Goal: Task Accomplishment & Management: Manage account settings

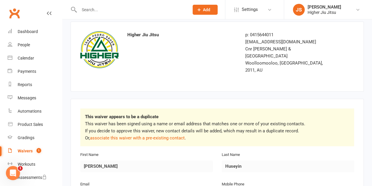
scroll to position [59, 0]
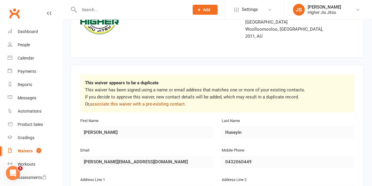
click at [153, 101] on link "associate this waiver with a pre-existing contact" at bounding box center [137, 103] width 95 height 5
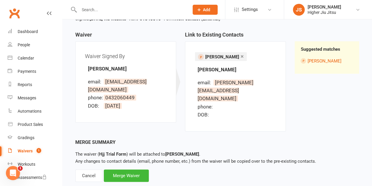
scroll to position [56, 0]
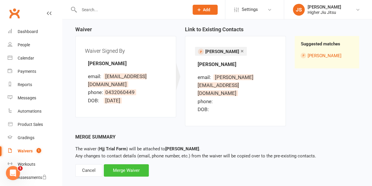
click at [129, 164] on div "Merge Waiver" at bounding box center [126, 170] width 45 height 12
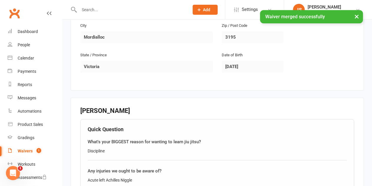
scroll to position [265, 0]
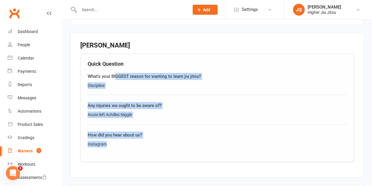
drag, startPoint x: 120, startPoint y: 76, endPoint x: 116, endPoint y: 60, distance: 17.3
click at [116, 60] on div "Quick Question What's your BIGGEST reason for wanting to learn jiu jitsu? Disci…" at bounding box center [217, 108] width 274 height 108
click at [116, 73] on div "What's your BIGGEST reason for wanting to learn jiu jitsu?" at bounding box center [217, 76] width 259 height 7
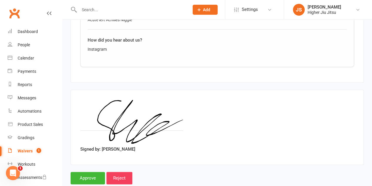
scroll to position [360, 0]
click at [87, 171] on input "Approve" at bounding box center [88, 177] width 34 height 12
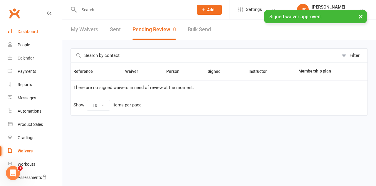
click at [36, 36] on link "Dashboard" at bounding box center [35, 31] width 54 height 13
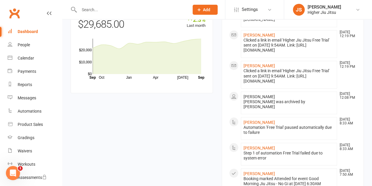
scroll to position [470, 0]
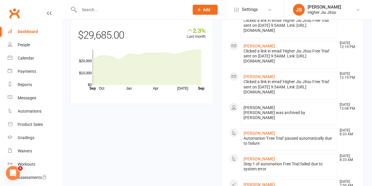
click at [154, 16] on div at bounding box center [128, 9] width 114 height 19
click at [153, 12] on input "text" at bounding box center [131, 10] width 108 height 8
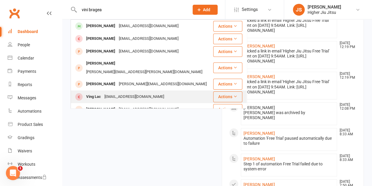
type input "vini bragea"
click at [133, 92] on div "vinglac@hotmail.com" at bounding box center [134, 96] width 63 height 9
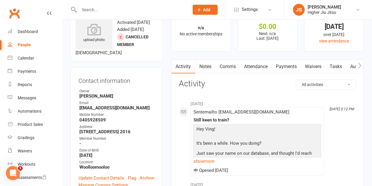
scroll to position [29, 0]
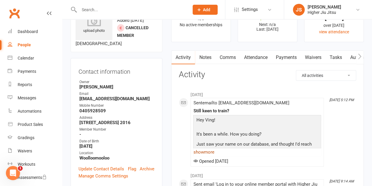
click at [209, 150] on link "show more" at bounding box center [257, 152] width 128 height 8
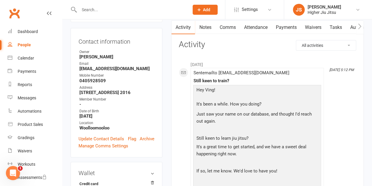
scroll to position [118, 0]
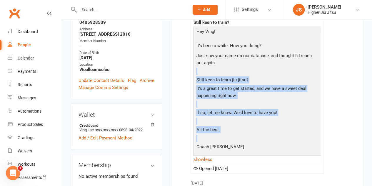
drag, startPoint x: 243, startPoint y: 140, endPoint x: 233, endPoint y: 60, distance: 80.5
click at [233, 60] on div "Hey Ving ! It's been a while. How you doing? Just saw your name on our database…" at bounding box center [257, 90] width 125 height 125
click at [233, 59] on p "Just saw your name on our database, and thought I'd reach out again." at bounding box center [257, 60] width 125 height 16
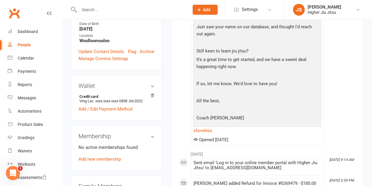
scroll to position [176, 0]
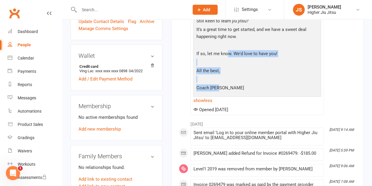
drag, startPoint x: 237, startPoint y: 90, endPoint x: 225, endPoint y: 46, distance: 45.8
click at [225, 47] on div "Hey Ving ! It's been a while. How you doing? Just saw your name on our database…" at bounding box center [257, 31] width 125 height 125
click at [224, 46] on p at bounding box center [257, 45] width 125 height 9
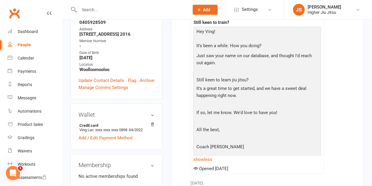
scroll to position [118, 0]
click at [31, 36] on link "Dashboard" at bounding box center [35, 31] width 54 height 13
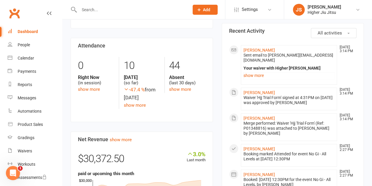
scroll to position [235, 0]
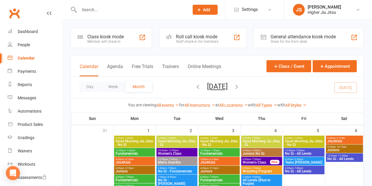
click at [201, 40] on div "Staff check-in for members" at bounding box center [197, 41] width 43 height 4
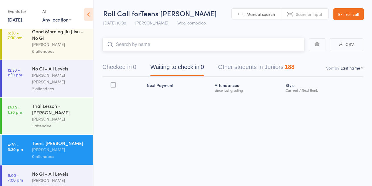
scroll to position [9, 0]
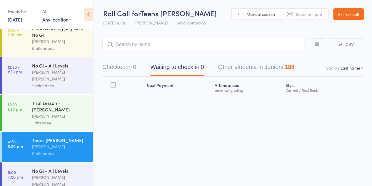
click at [356, 16] on link "Exit roll call" at bounding box center [348, 14] width 31 height 12
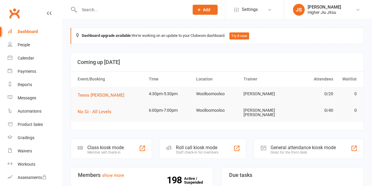
click at [202, 12] on button "Add" at bounding box center [205, 10] width 25 height 10
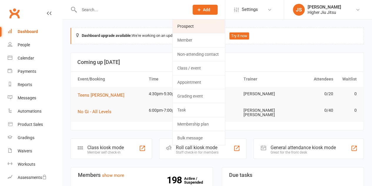
click at [207, 27] on link "Prospect" at bounding box center [199, 26] width 52 height 14
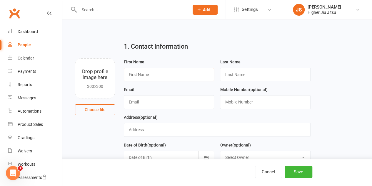
click at [178, 74] on input "text" at bounding box center [169, 75] width 90 height 14
type input "Dean"
type input "Brunton"
paste input "Bruntondean@gmail.com"
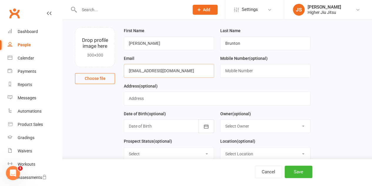
scroll to position [59, 0]
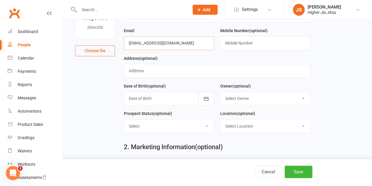
type input "Bruntondean@gmail.com"
drag, startPoint x: 250, startPoint y: 95, endPoint x: 253, endPoint y: 104, distance: 9.1
click at [250, 95] on select "Select Owner John Smallios Matthew Voger Mason Bradley Hampson Kristel Cassidy …" at bounding box center [265, 98] width 90 height 13
select select "0"
click at [220, 92] on select "Select Owner John Smallios Matthew Voger Mason Bradley Hampson Kristel Cassidy …" at bounding box center [265, 98] width 90 height 13
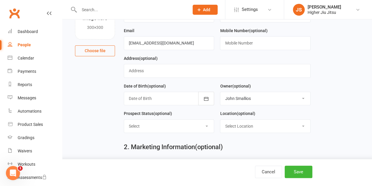
drag, startPoint x: 260, startPoint y: 124, endPoint x: 260, endPoint y: 129, distance: 5.0
click at [260, 124] on select "Select Location Woolloomooloo" at bounding box center [265, 125] width 90 height 13
select select "0"
click at [220, 119] on select "Select Location Woolloomooloo" at bounding box center [265, 125] width 90 height 13
click at [296, 167] on button "Save" at bounding box center [299, 171] width 28 height 12
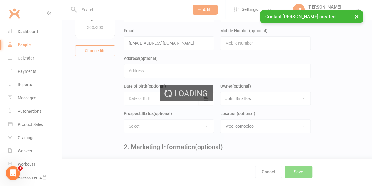
scroll to position [0, 0]
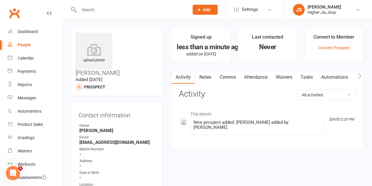
drag, startPoint x: 229, startPoint y: 78, endPoint x: 229, endPoint y: 85, distance: 6.8
click at [228, 78] on link "Comms" at bounding box center [227, 77] width 24 height 14
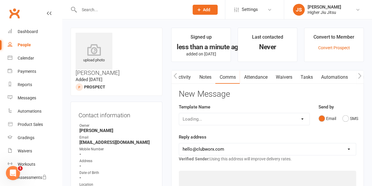
scroll to position [0, 0]
click at [222, 118] on select "Select Template [Email] Let's Reconnect! [Email] Still Interested? [Email] Stil…" at bounding box center [244, 119] width 130 height 12
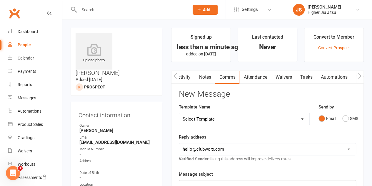
select select "21"
click at [179, 113] on select "Select Template [Email] Let's Reconnect! [Email] Still Interested? [Email] Stil…" at bounding box center [244, 119] width 130 height 12
click at [234, 119] on select "Select Template [Email] Let's Reconnect! [Email] Still Interested? [Email] Stil…" at bounding box center [244, 119] width 130 height 12
click at [233, 119] on select "Select Template [Email] Let's Reconnect! [Email] Still Interested? [Email] Stil…" at bounding box center [244, 119] width 130 height 12
click at [233, 148] on select "hello@clubworx.com john@higherhealth.net.au david@allreadydone.com.au" at bounding box center [267, 149] width 177 height 12
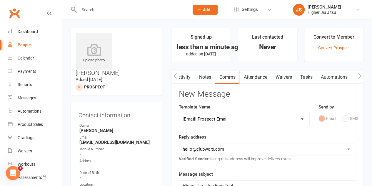
select select "1"
click at [179, 143] on select "hello@clubworx.com john@higherhealth.net.au david@allreadydone.com.au" at bounding box center [267, 149] width 177 height 12
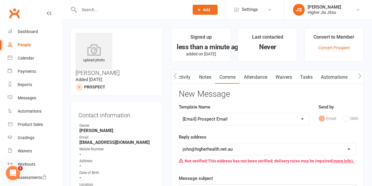
click at [243, 137] on div "Reply address hello@clubworx.com john@higherhealth.net.au david@allreadydone.co…" at bounding box center [267, 149] width 177 height 33
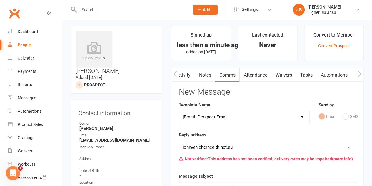
scroll to position [0, 0]
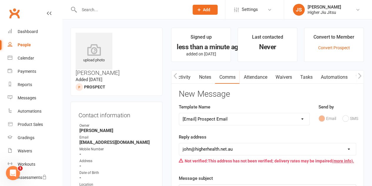
click at [236, 122] on select "Select Template [Email] Let's Reconnect! [Email] Still Interested? [Email] Stil…" at bounding box center [244, 119] width 130 height 12
select select "7"
click at [179, 113] on select "Select Template [Email] Let's Reconnect! [Email] Still Interested? [Email] Stil…" at bounding box center [244, 119] width 130 height 12
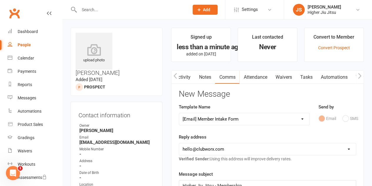
click at [234, 148] on select "hello@clubworx.com john@higherhealth.net.au david@allreadydone.com.au" at bounding box center [267, 149] width 177 height 12
select select "1"
click at [179, 143] on select "hello@clubworx.com john@higherhealth.net.au david@allreadydone.com.au" at bounding box center [267, 149] width 177 height 12
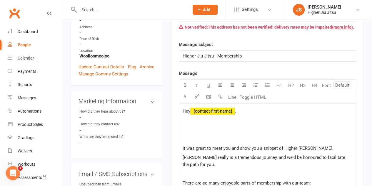
scroll to position [147, 0]
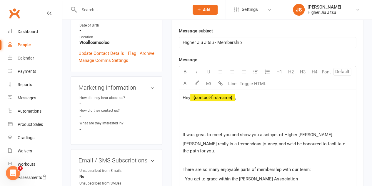
click at [247, 117] on p at bounding box center [268, 115] width 170 height 7
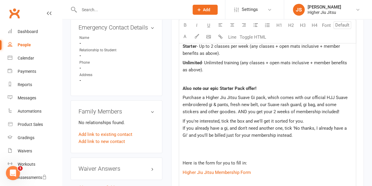
scroll to position [353, 0]
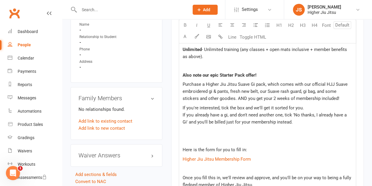
click at [340, 96] on p "Purchase a Higher Jiu Jitsu Suave Gi pack, which comes with our official HJJ Su…" at bounding box center [268, 91] width 170 height 21
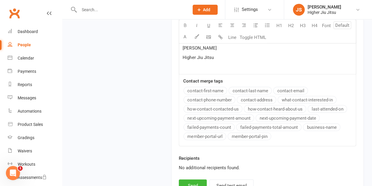
scroll to position [559, 0]
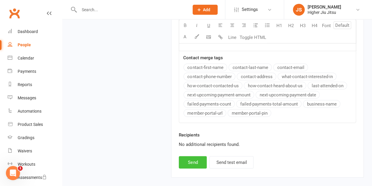
click at [197, 160] on button "Send" at bounding box center [193, 162] width 28 height 12
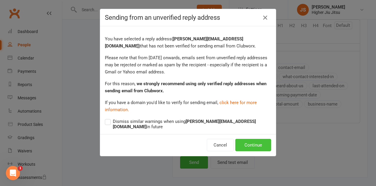
click at [253, 139] on button "Continue" at bounding box center [254, 145] width 36 height 12
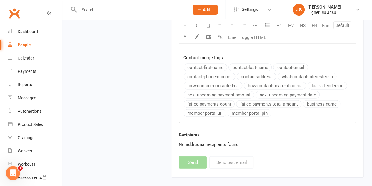
select select
select select "0"
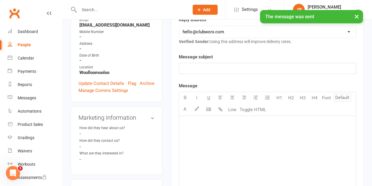
scroll to position [118, 0]
click at [38, 26] on link "Dashboard" at bounding box center [35, 31] width 54 height 13
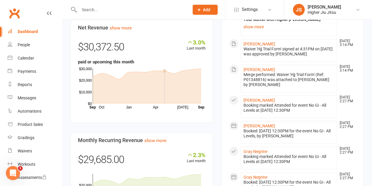
scroll to position [382, 0]
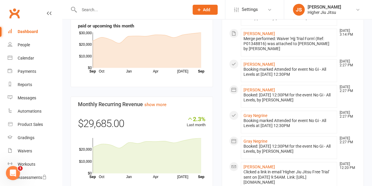
click at [96, 10] on input "text" at bounding box center [131, 10] width 108 height 8
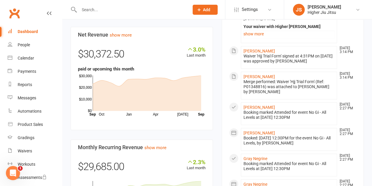
scroll to position [147, 0]
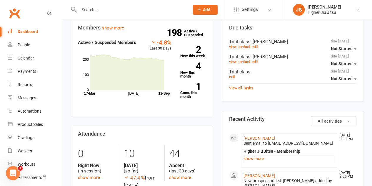
click at [266, 136] on link "[PERSON_NAME]" at bounding box center [258, 138] width 31 height 5
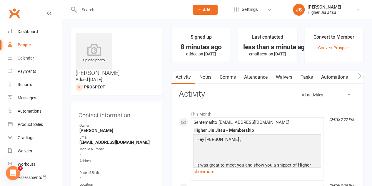
click at [233, 76] on link "Comms" at bounding box center [227, 77] width 24 height 14
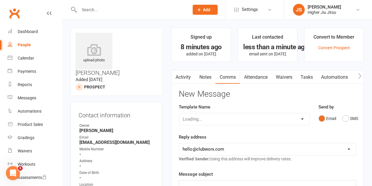
click at [236, 114] on div "Loading..." at bounding box center [244, 119] width 131 height 12
click at [236, 119] on div "Loading..." at bounding box center [244, 119] width 131 height 12
click at [221, 120] on select "Select Template [Email] Let's Reconnect! [Email] Still Interested? [Email] Stil…" at bounding box center [244, 119] width 130 height 12
select select "21"
click at [179, 113] on select "Select Template [Email] Let's Reconnect! [Email] Still Interested? [Email] Stil…" at bounding box center [244, 119] width 130 height 12
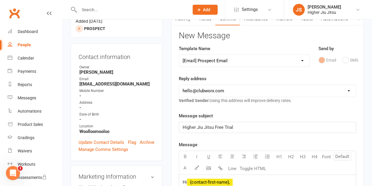
scroll to position [59, 0]
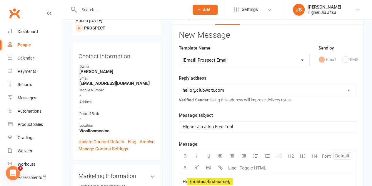
click at [217, 91] on select "hello@clubworx.com john@higherhealth.net.au david@allreadydone.com.au" at bounding box center [267, 90] width 177 height 12
select select "1"
click at [179, 84] on select "hello@clubworx.com john@higherhealth.net.au david@allreadydone.com.au" at bounding box center [267, 90] width 177 height 12
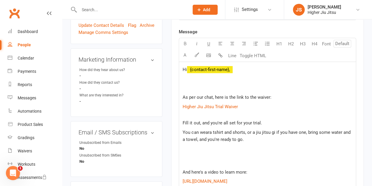
scroll to position [118, 0]
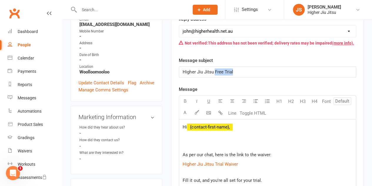
drag, startPoint x: 239, startPoint y: 69, endPoint x: 215, endPoint y: 67, distance: 24.2
click at [215, 68] on p "Higher Jiu Jitsu Free Trial" at bounding box center [268, 71] width 170 height 7
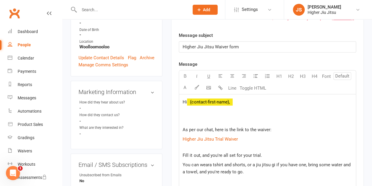
scroll to position [176, 0]
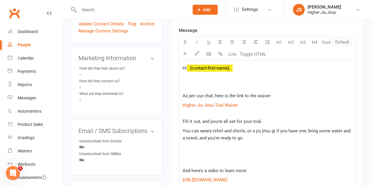
drag, startPoint x: 274, startPoint y: 118, endPoint x: 251, endPoint y: 120, distance: 23.9
click at [251, 120] on p "Fill it out, and you're all set for your trial." at bounding box center [268, 121] width 170 height 7
drag, startPoint x: 238, startPoint y: 136, endPoint x: 178, endPoint y: 132, distance: 59.8
click at [178, 132] on div "Activity Notes Comms Attendance Waivers Tasks Automations Workouts New Message …" at bounding box center [267, 148] width 193 height 508
click at [259, 136] on p "You can wear a tshirt and shorts, or a jiu jitsu gi if you have one, bring some…" at bounding box center [268, 141] width 170 height 28
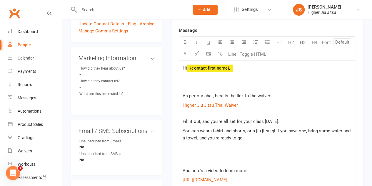
drag, startPoint x: 252, startPoint y: 134, endPoint x: 181, endPoint y: 130, distance: 71.3
click at [181, 130] on div "Hi ﻿ {contact-first-name}, As per our chat, here is the link to the waiver: $ H…" at bounding box center [267, 167] width 177 height 215
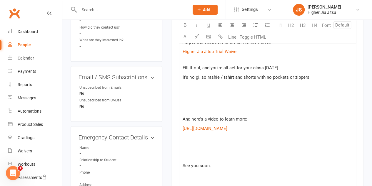
scroll to position [235, 0]
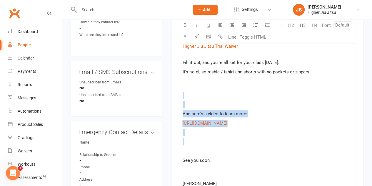
drag, startPoint x: 231, startPoint y: 136, endPoint x: 174, endPoint y: 95, distance: 70.0
click at [174, 95] on div "Activity Notes Comms Attendance Waivers Tasks Automations Workouts New Message …" at bounding box center [267, 90] width 193 height 510
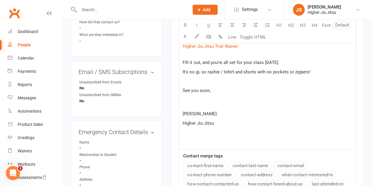
scroll to position [176, 0]
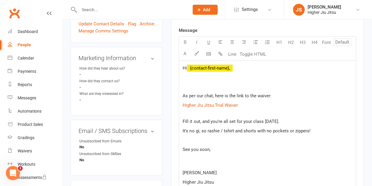
click at [206, 79] on p at bounding box center [268, 77] width 170 height 7
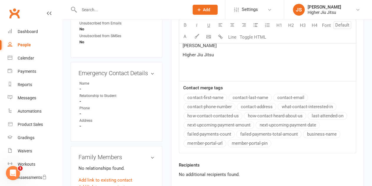
click at [212, 96] on div "Message U H1 H2 H3 H4 Font A Line Toggle HTML Hi ﻿ {contact-first-name} As per …" at bounding box center [267, 31] width 177 height 244
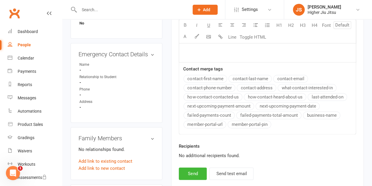
scroll to position [353, 0]
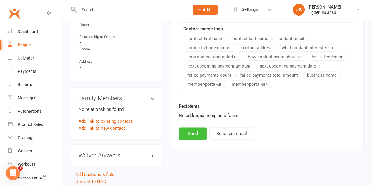
click at [196, 127] on button "Send" at bounding box center [193, 133] width 28 height 12
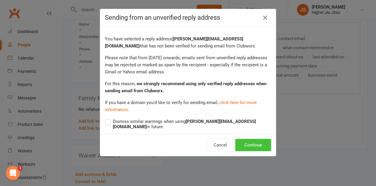
click at [253, 142] on button "Continue" at bounding box center [254, 145] width 36 height 12
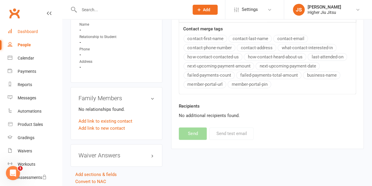
click at [39, 34] on link "Dashboard" at bounding box center [35, 31] width 54 height 13
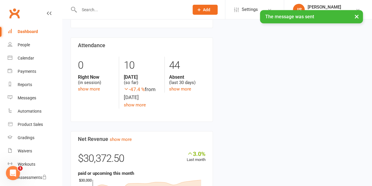
scroll to position [254, 0]
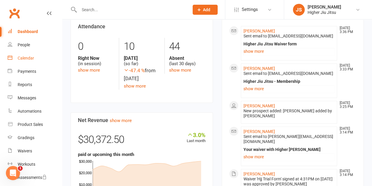
click at [35, 58] on link "Calendar" at bounding box center [35, 57] width 54 height 13
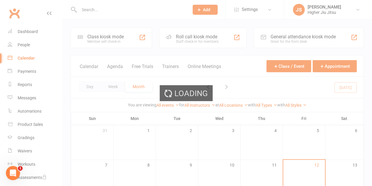
click at [205, 34] on div "Loading" at bounding box center [186, 93] width 372 height 186
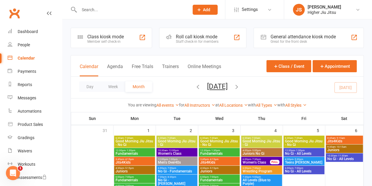
click at [205, 39] on div "Staff check-in for members" at bounding box center [197, 41] width 43 height 4
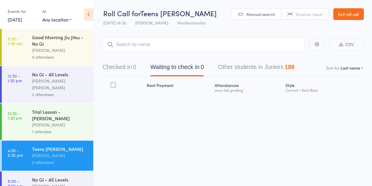
click at [62, 113] on div "Trial Lesson - [PERSON_NAME]" at bounding box center [60, 114] width 56 height 13
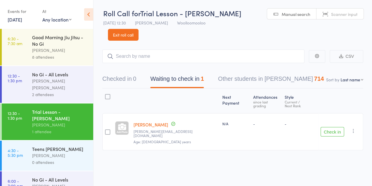
click at [328, 127] on button "Check in" at bounding box center [333, 131] width 24 height 9
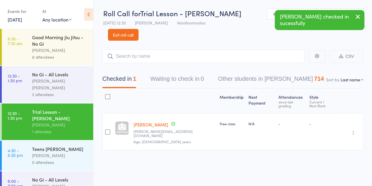
click at [52, 78] on div "[PERSON_NAME] [PERSON_NAME]" at bounding box center [60, 84] width 56 height 14
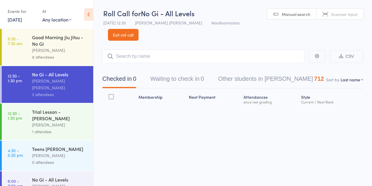
click at [159, 49] on input "search" at bounding box center [203, 56] width 202 height 14
click at [149, 49] on input "search" at bounding box center [203, 56] width 202 height 14
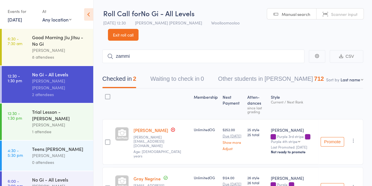
type input "[PERSON_NAME]"
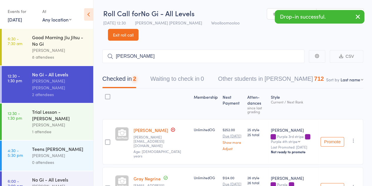
type input "[PERSON_NAME]"
type input "[PERSON_NAME] [PERSON_NAME]"
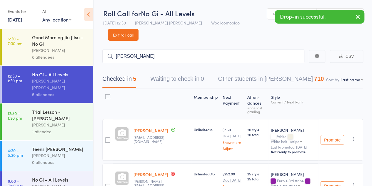
type input "[PERSON_NAME]"
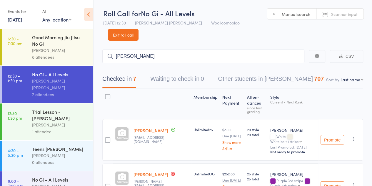
type input "[PERSON_NAME]"
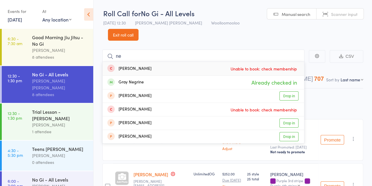
type input "n"
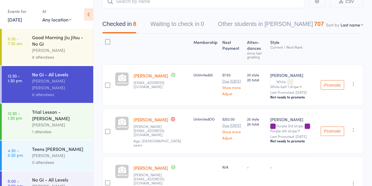
scroll to position [27, 0]
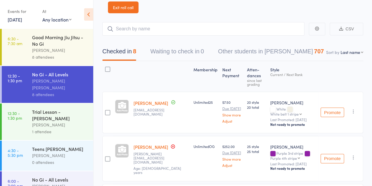
click at [147, 22] on input "search" at bounding box center [203, 29] width 202 height 14
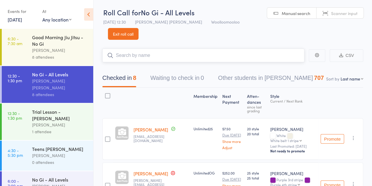
scroll to position [0, 0]
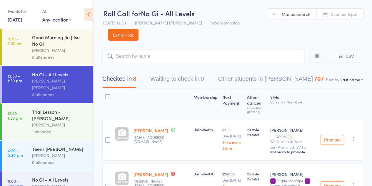
click at [139, 29] on link "Exit roll call" at bounding box center [123, 35] width 31 height 12
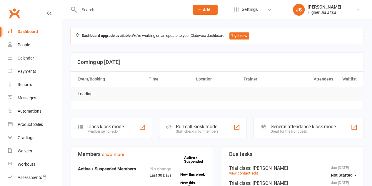
type input "o"
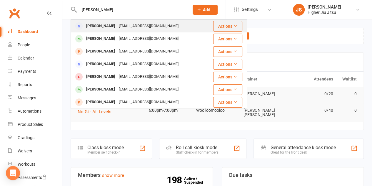
type input "[PERSON_NAME]"
click at [124, 25] on div "[EMAIL_ADDRESS][DOMAIN_NAME]" at bounding box center [148, 26] width 63 height 9
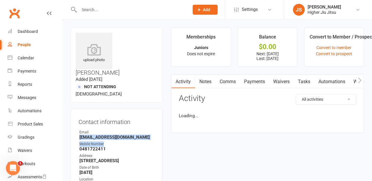
drag, startPoint x: 119, startPoint y: 112, endPoint x: 76, endPoint y: 108, distance: 44.1
click at [76, 109] on div "Contact information Owner Email [EMAIL_ADDRESS][DOMAIN_NAME] Mobile Number [PHO…" at bounding box center [117, 159] width 92 height 100
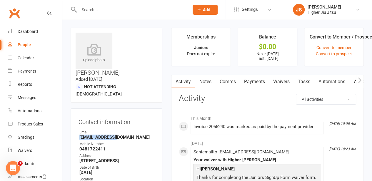
drag, startPoint x: 119, startPoint y: 109, endPoint x: 79, endPoint y: 110, distance: 39.1
click at [79, 135] on strong "[EMAIL_ADDRESS][DOMAIN_NAME]" at bounding box center [116, 137] width 75 height 5
copy strong "[EMAIL_ADDRESS][DOMAIN_NAME]"
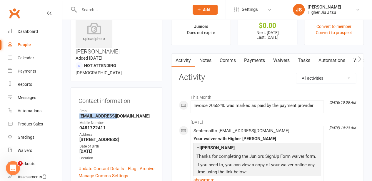
scroll to position [29, 0]
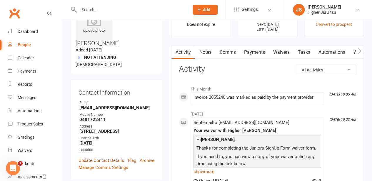
click at [105, 157] on link "Update Contact Details" at bounding box center [102, 160] width 46 height 7
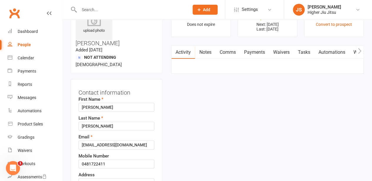
scroll to position [28, 0]
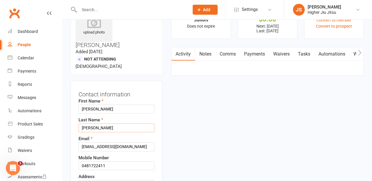
click at [92, 124] on input "[PERSON_NAME]" at bounding box center [117, 128] width 76 height 9
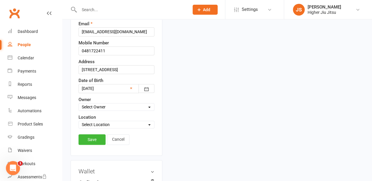
scroll to position [145, 0]
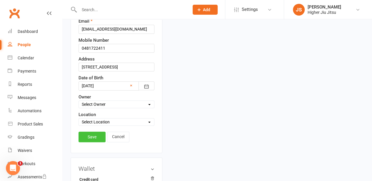
type input "[PERSON_NAME]"
click at [92, 132] on link "Save" at bounding box center [92, 137] width 27 height 11
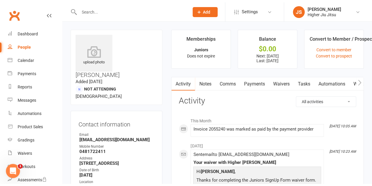
scroll to position [0, 0]
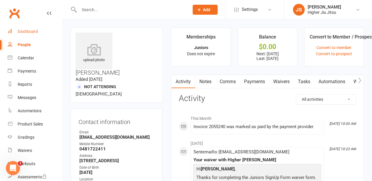
click at [38, 31] on link "Dashboard" at bounding box center [35, 31] width 54 height 13
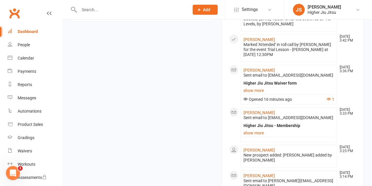
scroll to position [529, 0]
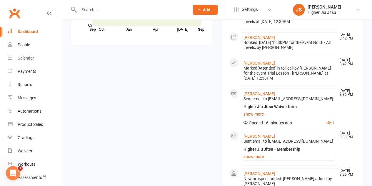
click at [258, 109] on link "show more" at bounding box center [288, 113] width 91 height 8
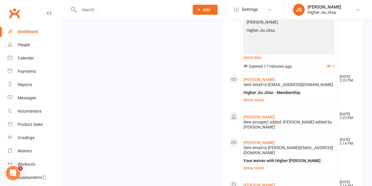
scroll to position [706, 0]
click at [22, 33] on div "Dashboard" at bounding box center [28, 31] width 20 height 5
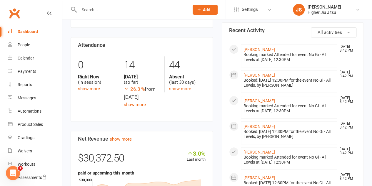
scroll to position [294, 0]
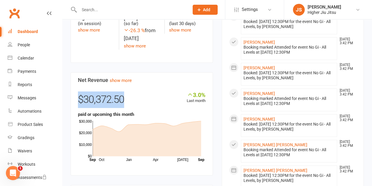
drag, startPoint x: 127, startPoint y: 96, endPoint x: 78, endPoint y: 95, distance: 48.8
click at [78, 95] on div "$30,372.50" at bounding box center [142, 100] width 128 height 19
copy div "$30,372.50"
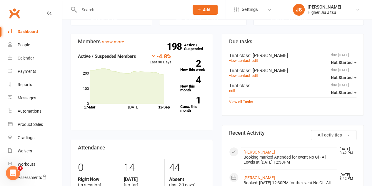
scroll to position [88, 0]
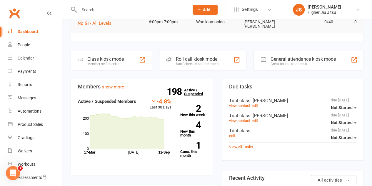
click at [191, 91] on link "198 Active / Suspended" at bounding box center [197, 92] width 26 height 16
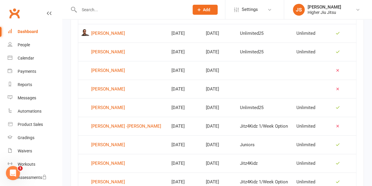
scroll to position [265, 0]
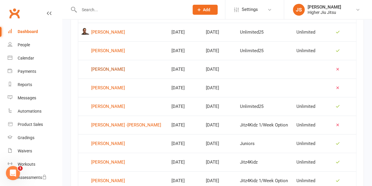
click at [106, 68] on div "[PERSON_NAME]" at bounding box center [108, 69] width 34 height 9
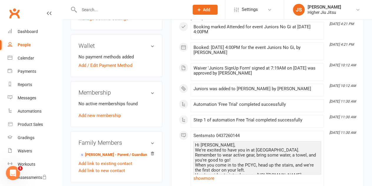
scroll to position [206, 0]
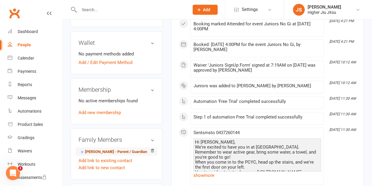
click at [118, 149] on link "[PERSON_NAME] - Parent / Guardian" at bounding box center [113, 152] width 68 height 6
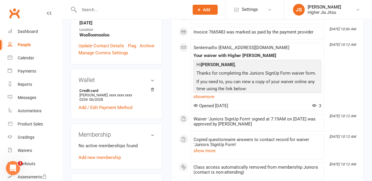
scroll to position [176, 0]
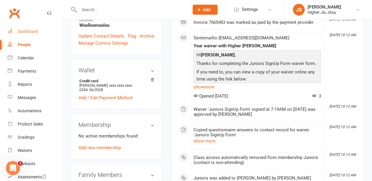
click at [41, 35] on link "Dashboard" at bounding box center [35, 31] width 54 height 13
